Goal: Navigation & Orientation: Find specific page/section

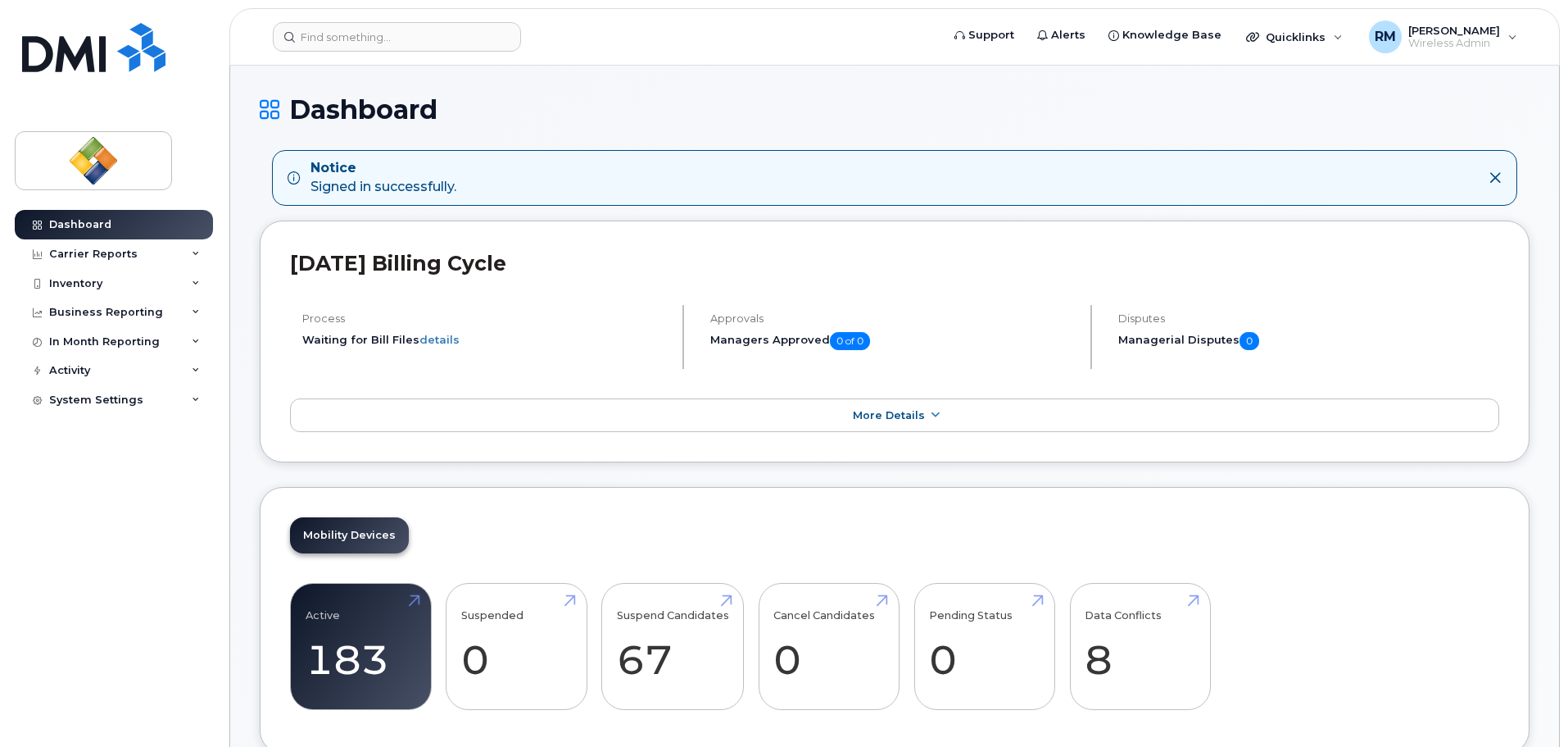
click at [140, 573] on div "Dashboard Carrier Reports Monthly Billing Data Daily Data Pooling Data Behavior…" at bounding box center [115, 466] width 203 height 512
click at [698, 22] on header "Support Alerts Knowledge Base Quicklinks Suspend / Cancel Device Change SIM Car…" at bounding box center [894, 37] width 1330 height 58
click at [59, 548] on div "Dashboard Carrier Reports Monthly Billing Data Daily Data Pooling Data Behavior…" at bounding box center [115, 466] width 203 height 512
click at [693, 32] on form at bounding box center [601, 37] width 657 height 30
click at [73, 494] on div "Dashboard Carrier Reports Monthly Billing Data Daily Data Pooling Data Behavior…" at bounding box center [115, 466] width 203 height 512
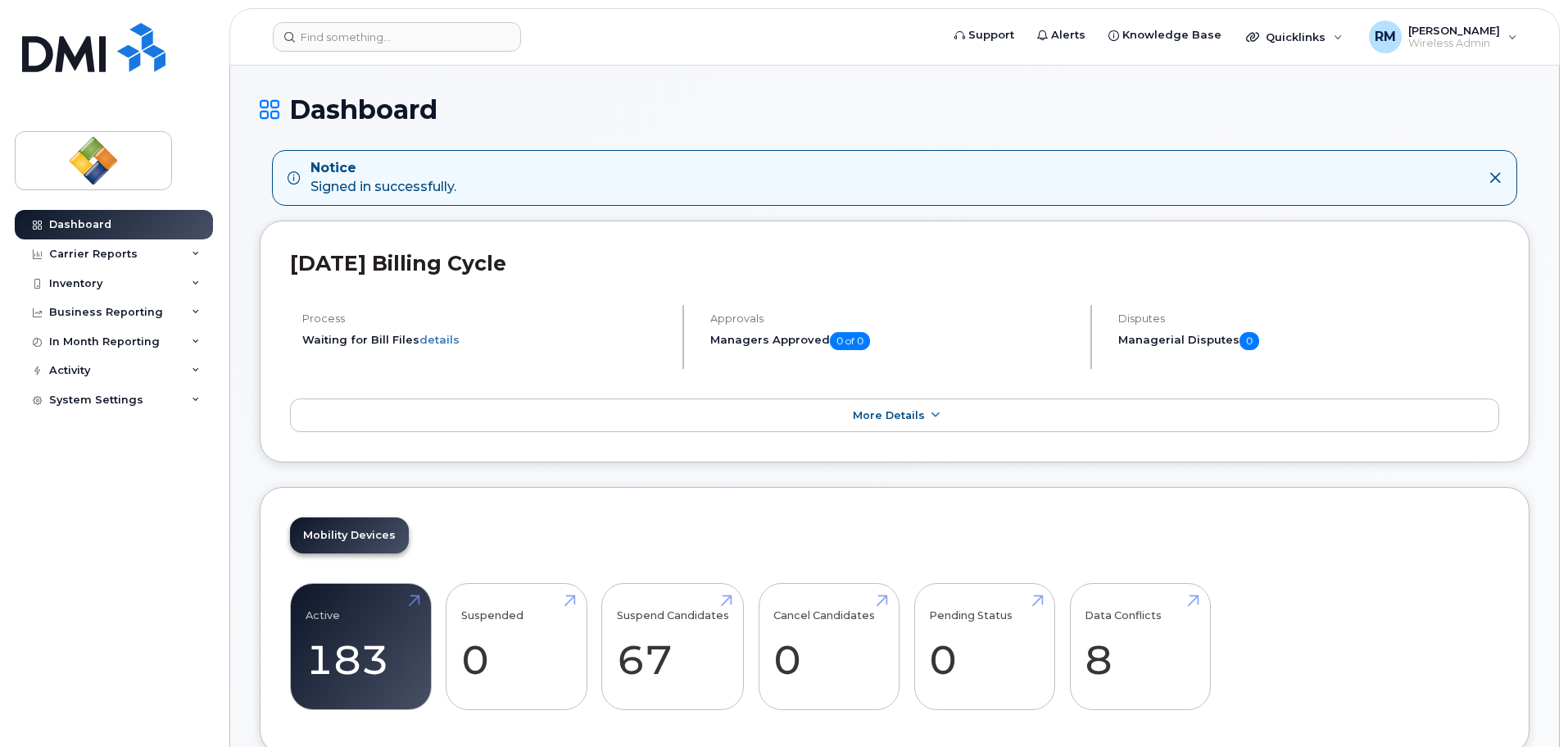
click at [771, 18] on header "Support Alerts Knowledge Base Quicklinks Suspend / Cancel Device Change SIM Car…" at bounding box center [894, 37] width 1330 height 58
click at [727, 53] on header "Support Alerts Knowledge Base Quicklinks Suspend / Cancel Device Change SIM Car…" at bounding box center [894, 37] width 1330 height 58
click at [710, 47] on form at bounding box center [601, 37] width 657 height 30
click at [124, 480] on div "Dashboard Carrier Reports Monthly Billing Data Daily Data Pooling Data Behavior…" at bounding box center [115, 466] width 203 height 512
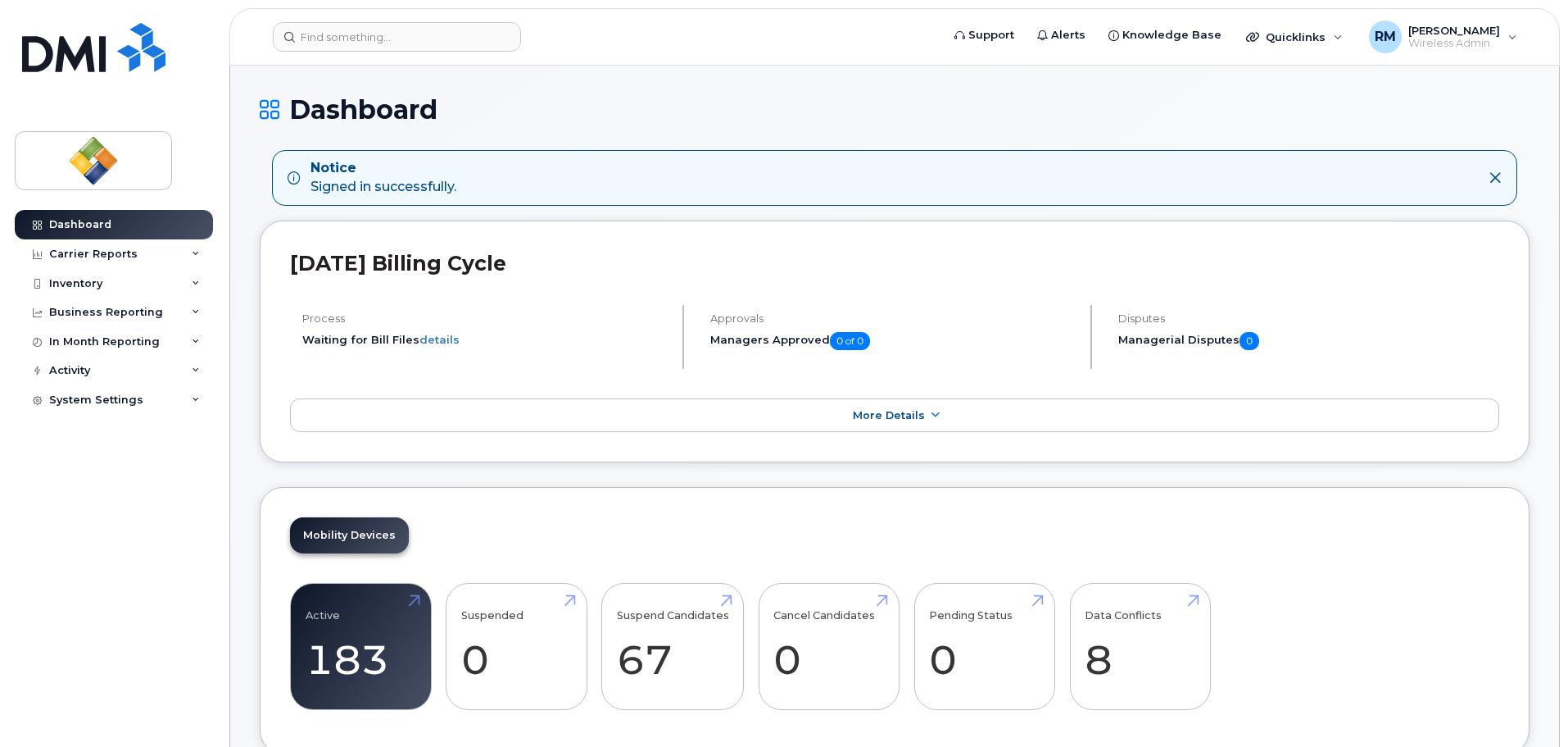
click at [584, 104] on h1 "Dashboard" at bounding box center [894, 109] width 1270 height 29
click at [1500, 175] on icon at bounding box center [1494, 178] width 14 height 14
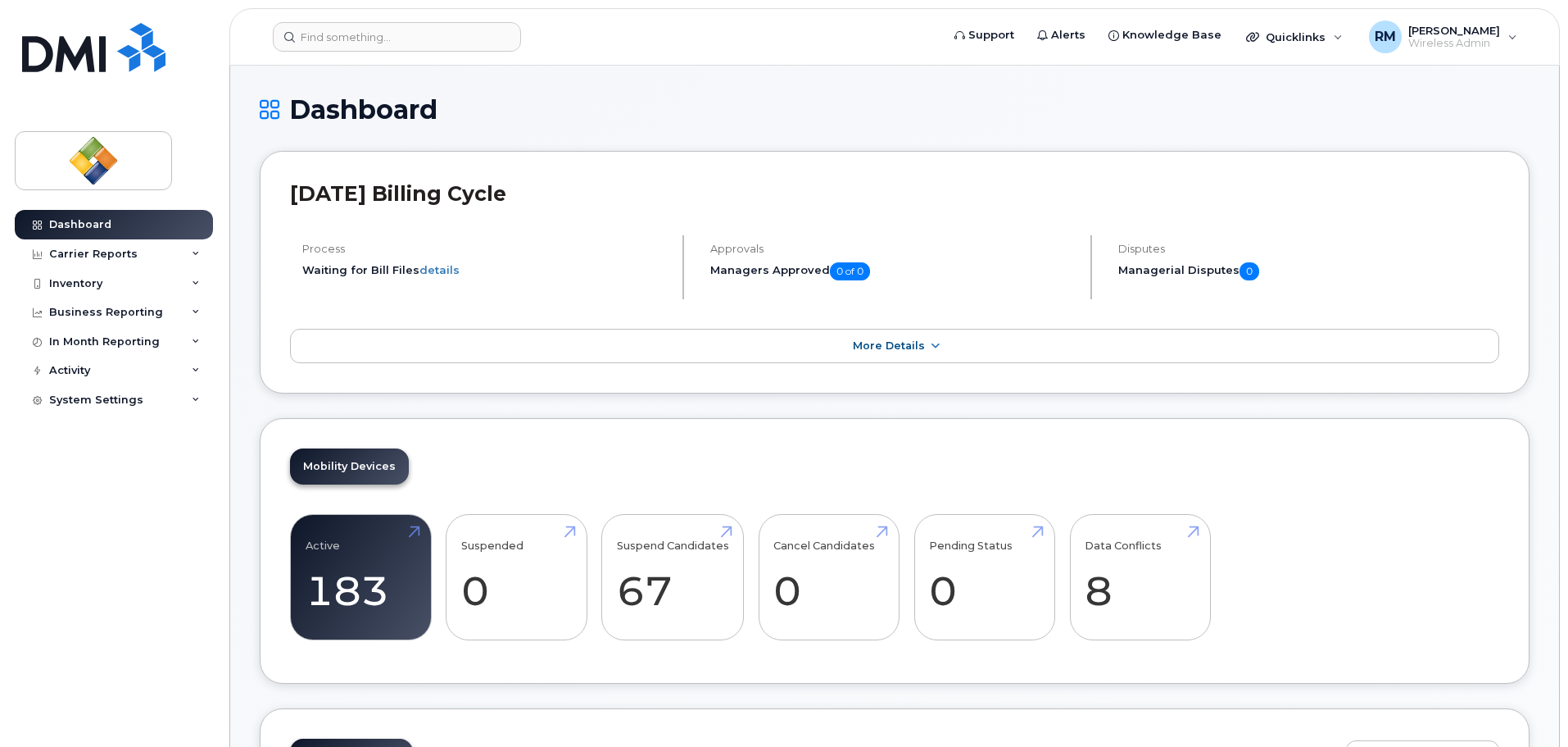
click at [1222, 124] on div "Dashboard" at bounding box center [894, 122] width 1270 height 55
click at [195, 533] on div "Dashboard Carrier Reports Monthly Billing Data Daily Data Pooling Data Behavior…" at bounding box center [115, 466] width 203 height 512
click at [533, 97] on h1 "Dashboard" at bounding box center [894, 109] width 1270 height 29
click at [157, 546] on div "Dashboard Carrier Reports Monthly Billing Data Daily Data Pooling Data Behavior…" at bounding box center [115, 466] width 203 height 512
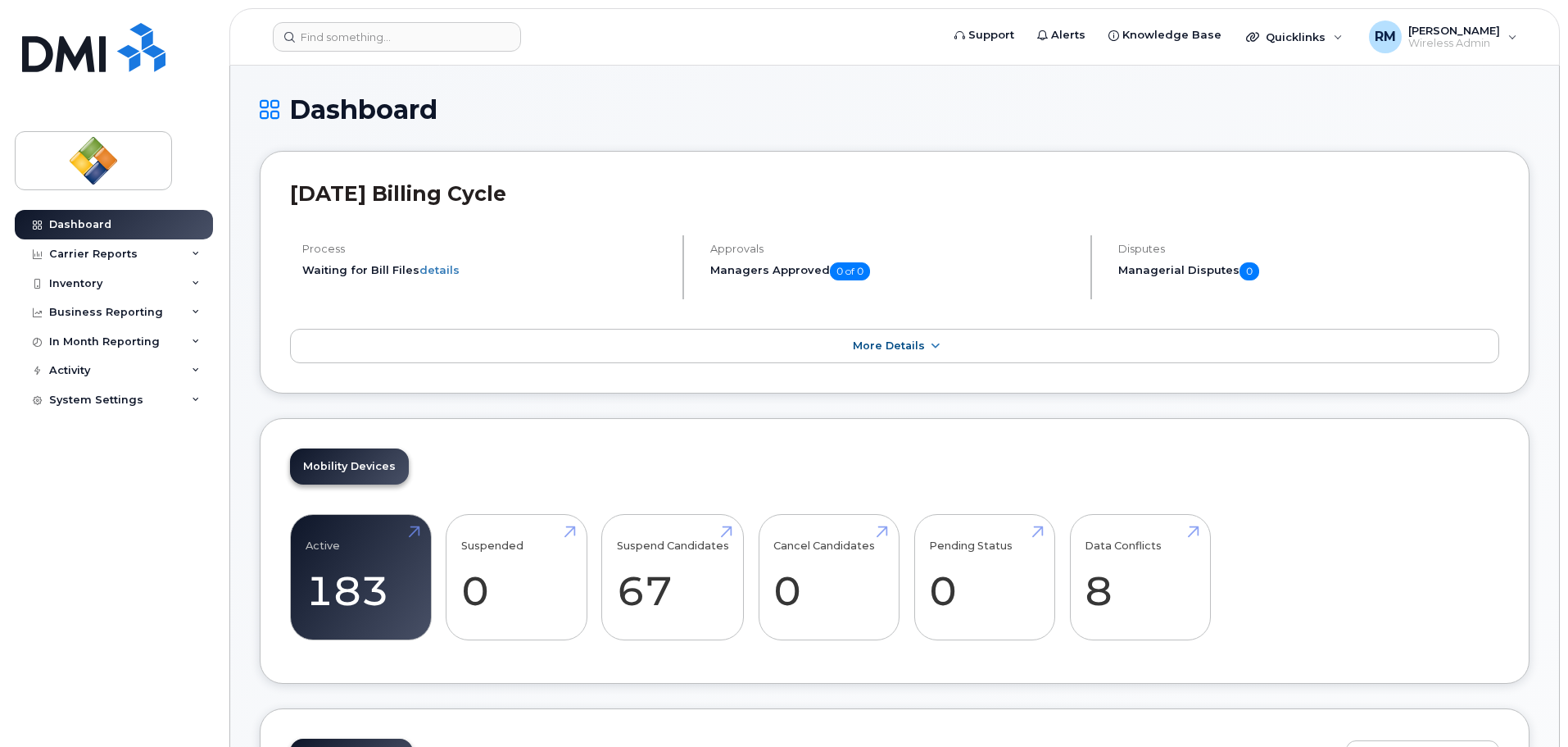
click at [573, 112] on h1 "Dashboard" at bounding box center [894, 109] width 1270 height 29
click at [828, 111] on h1 "Dashboard" at bounding box center [894, 109] width 1270 height 29
click at [515, 111] on h1 "Dashboard" at bounding box center [894, 109] width 1270 height 29
drag, startPoint x: 434, startPoint y: 114, endPoint x: 292, endPoint y: 110, distance: 142.1
click at [292, 110] on h1 "Dashboard" at bounding box center [894, 109] width 1270 height 29
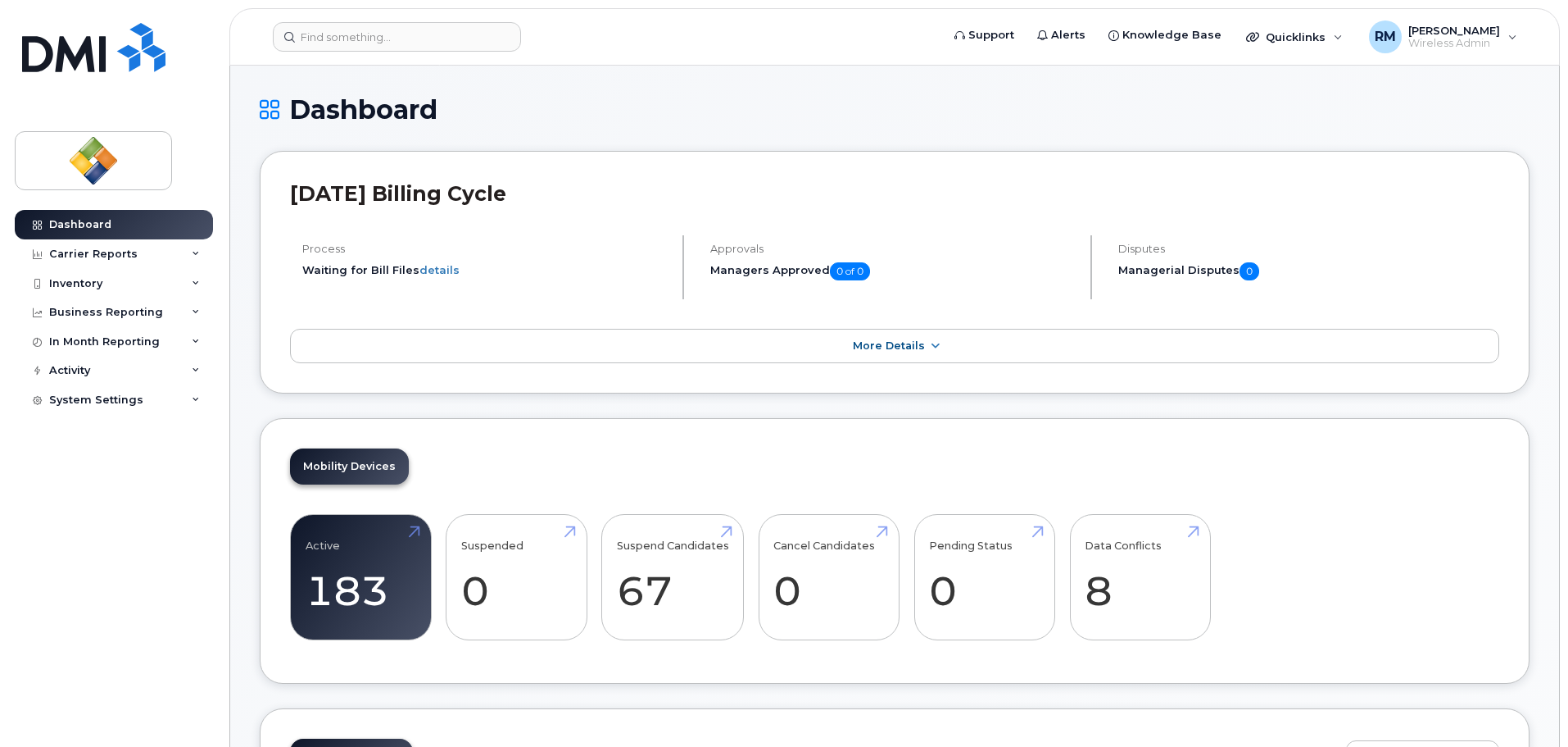
click at [517, 103] on h1 "Dashboard" at bounding box center [894, 109] width 1270 height 29
click at [351, 114] on h1 "Dashboard" at bounding box center [894, 109] width 1270 height 29
click at [527, 105] on h1 "Dashboard" at bounding box center [894, 109] width 1270 height 29
click at [552, 96] on h1 "Dashboard" at bounding box center [894, 109] width 1270 height 29
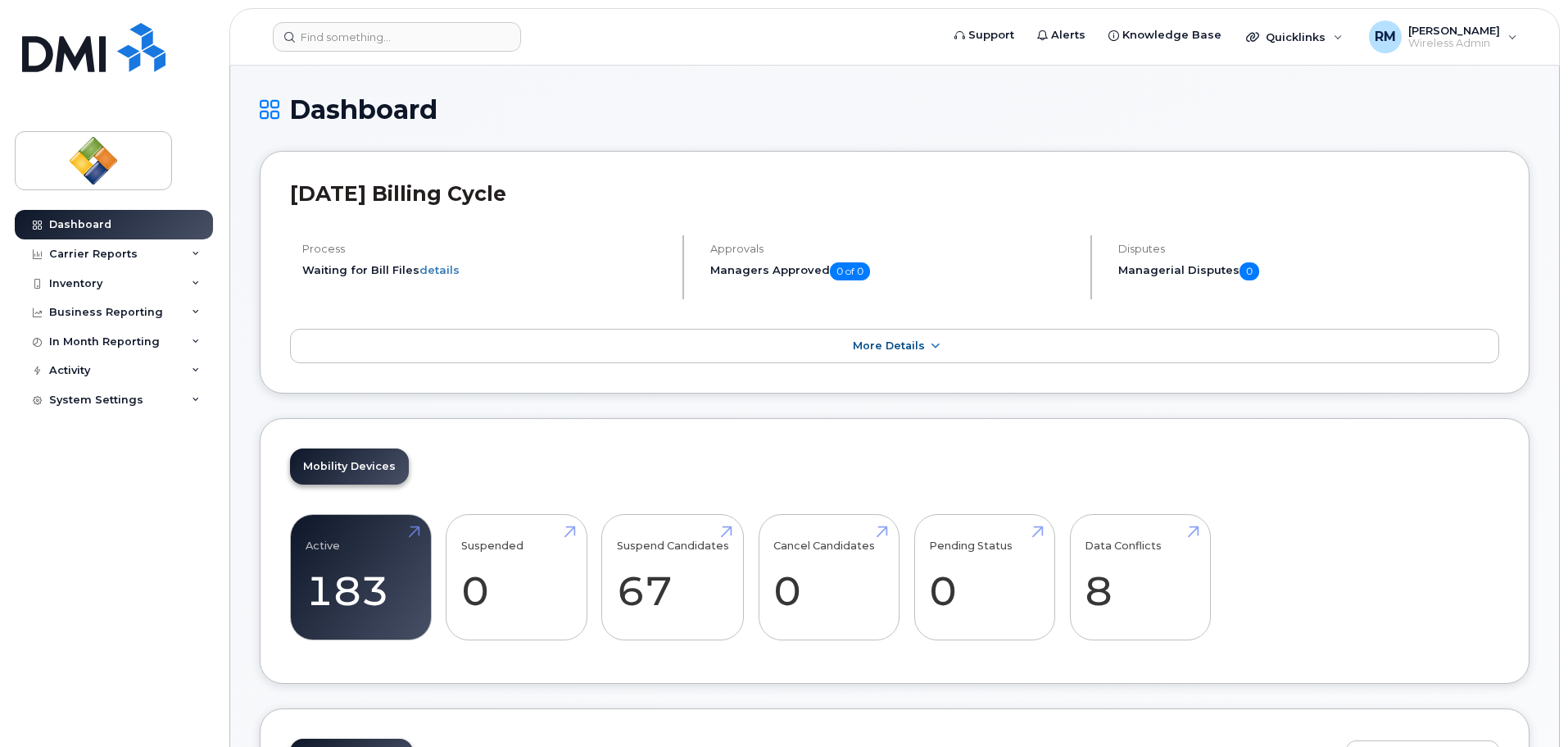
drag, startPoint x: 142, startPoint y: 516, endPoint x: 131, endPoint y: 518, distance: 11.2
click at [142, 516] on div "Dashboard Carrier Reports Monthly Billing Data Daily Data Pooling Data Behavior…" at bounding box center [115, 466] width 203 height 512
click at [766, 104] on h1 "Dashboard" at bounding box center [894, 109] width 1270 height 29
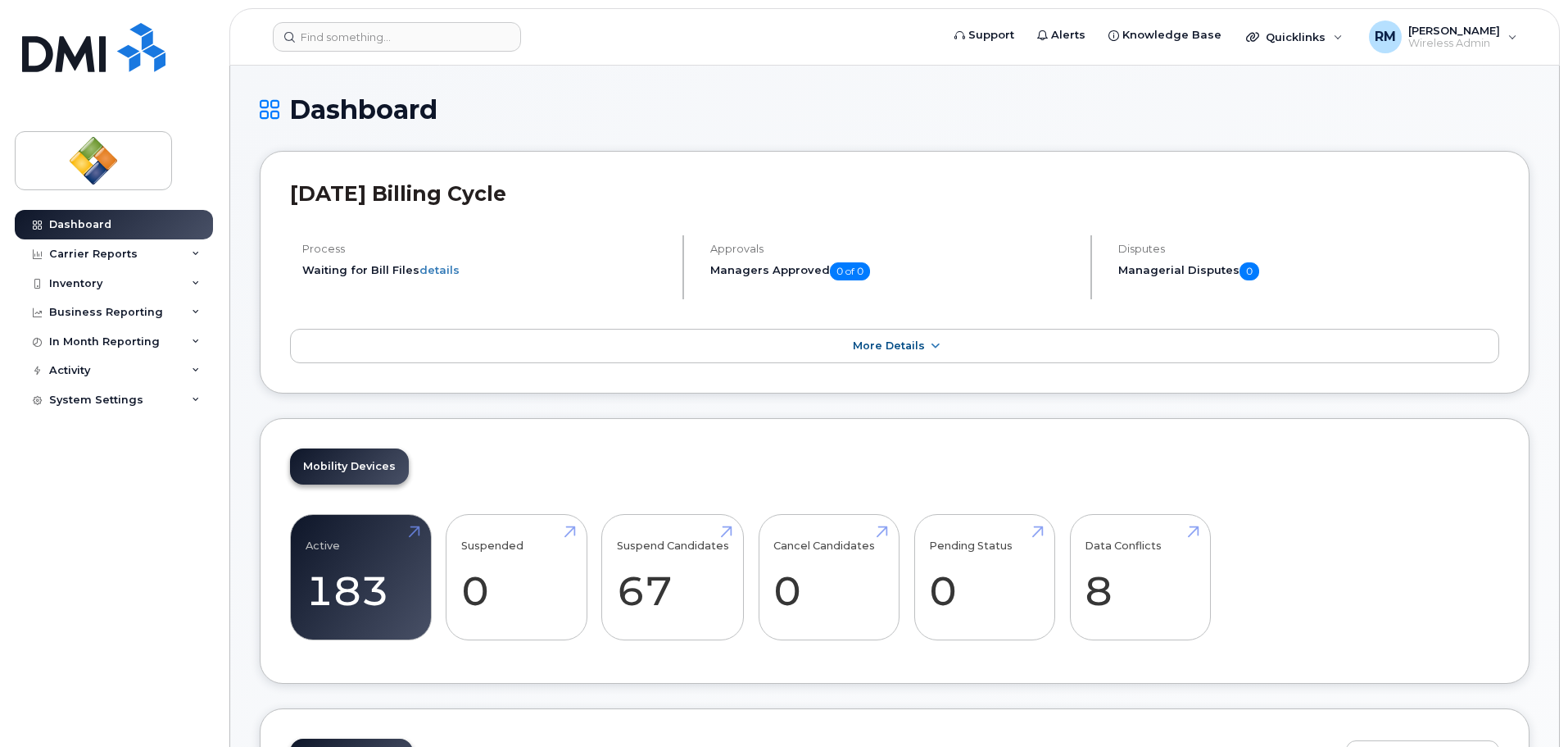
click at [1040, 104] on h1 "Dashboard" at bounding box center [894, 109] width 1270 height 29
